Goal: Task Accomplishment & Management: Manage account settings

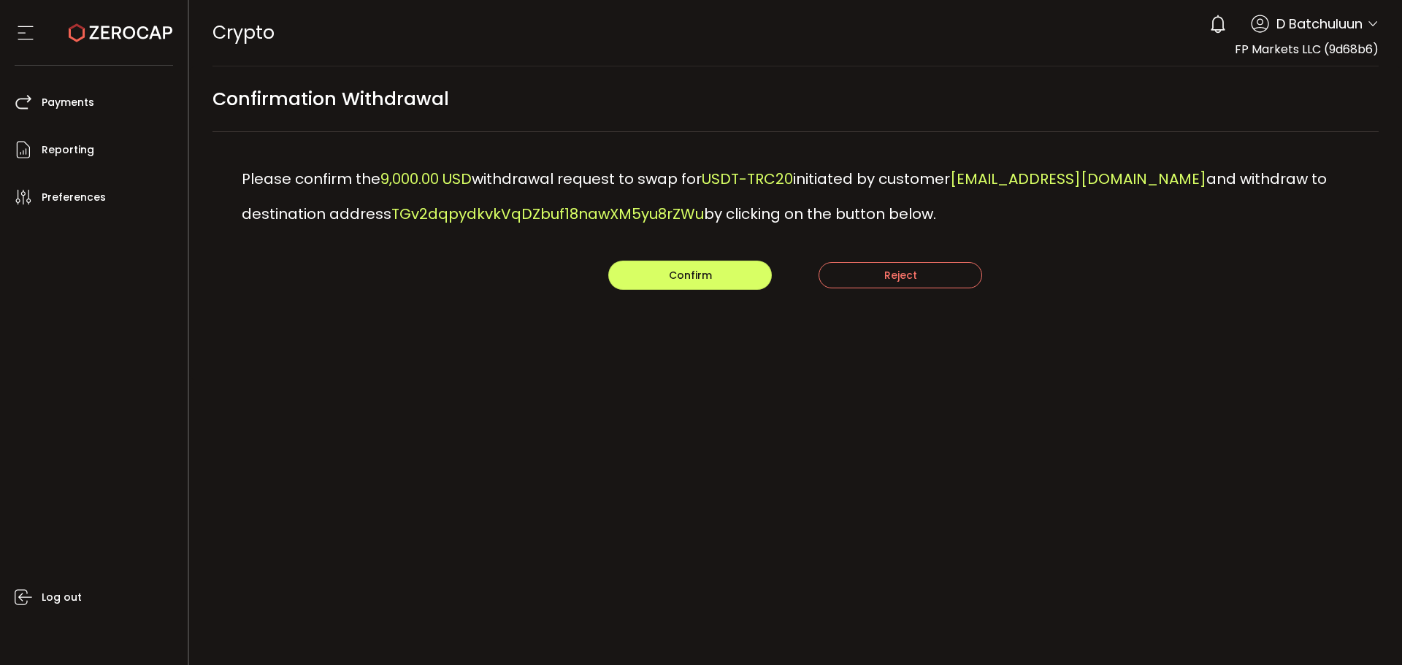
click at [539, 613] on div "PDF is being processed and will download to your computer CRYPTO Buy Power $0.0…" at bounding box center [796, 332] width 1214 height 665
click at [678, 275] on span "Confirm" at bounding box center [690, 275] width 43 height 15
click at [243, 280] on div "Confirm Reject" at bounding box center [796, 275] width 1167 height 29
drag, startPoint x: 218, startPoint y: 329, endPoint x: 295, endPoint y: 321, distance: 77.1
click at [218, 329] on main "Confirmation Withdrawal Please confirm the 50,000.00 USD withdrawal request to …" at bounding box center [796, 222] width 1214 height 313
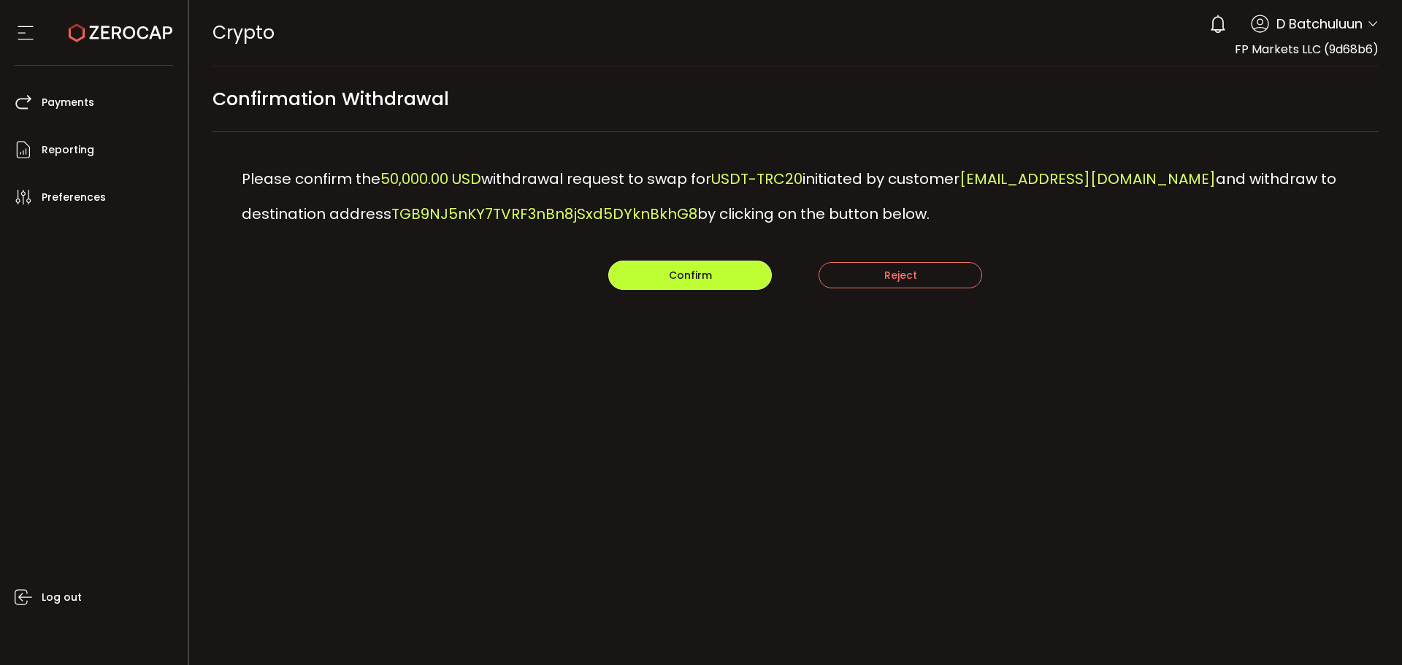
click at [653, 273] on button "Confirm" at bounding box center [690, 275] width 164 height 29
